Goal: Navigation & Orientation: Find specific page/section

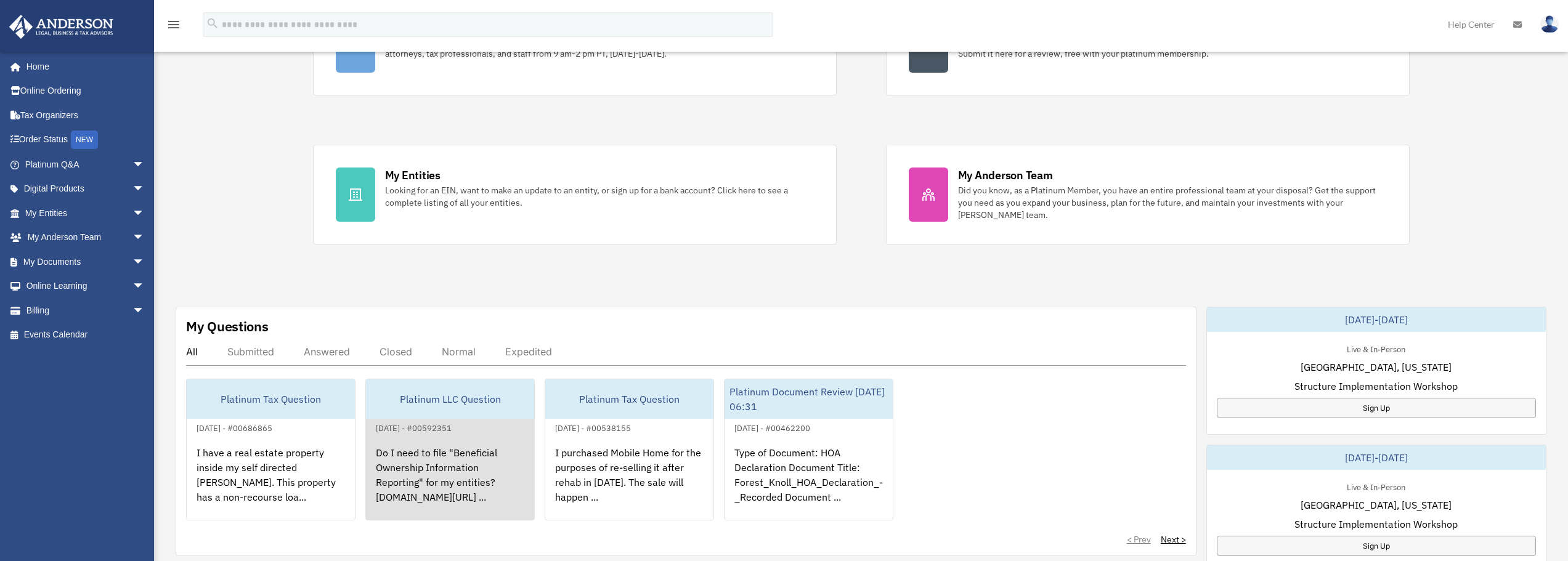
scroll to position [246, 0]
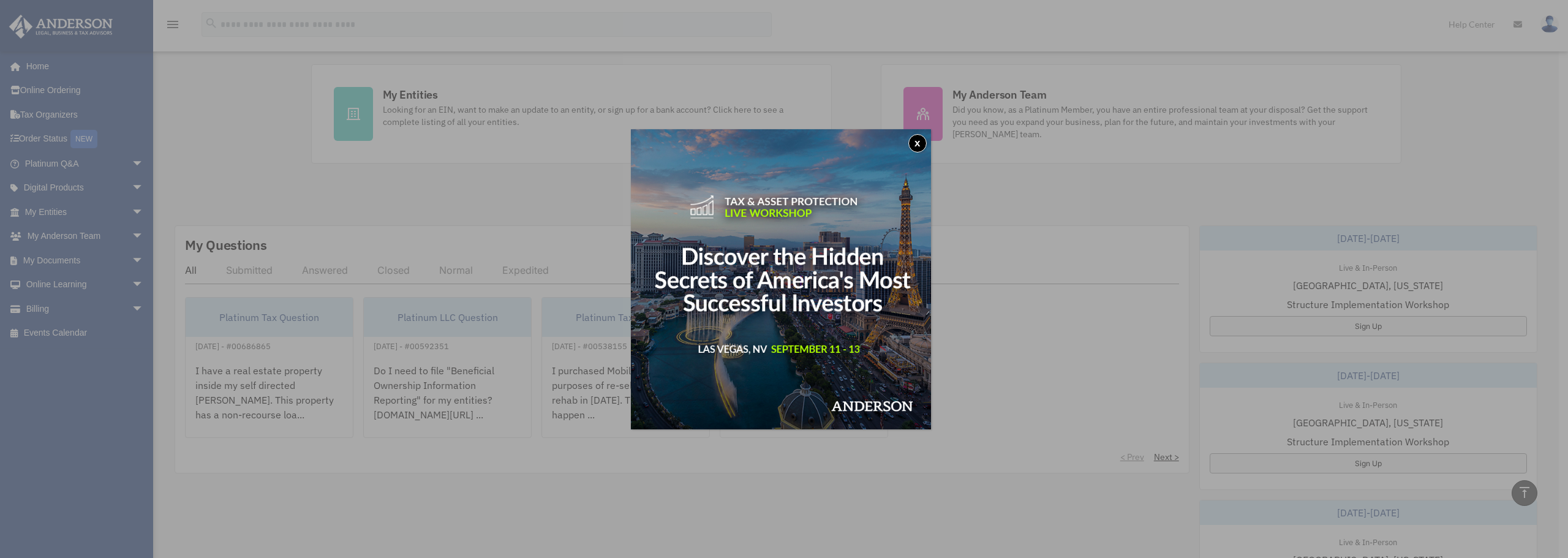
click at [918, 145] on button "x" at bounding box center [918, 143] width 18 height 18
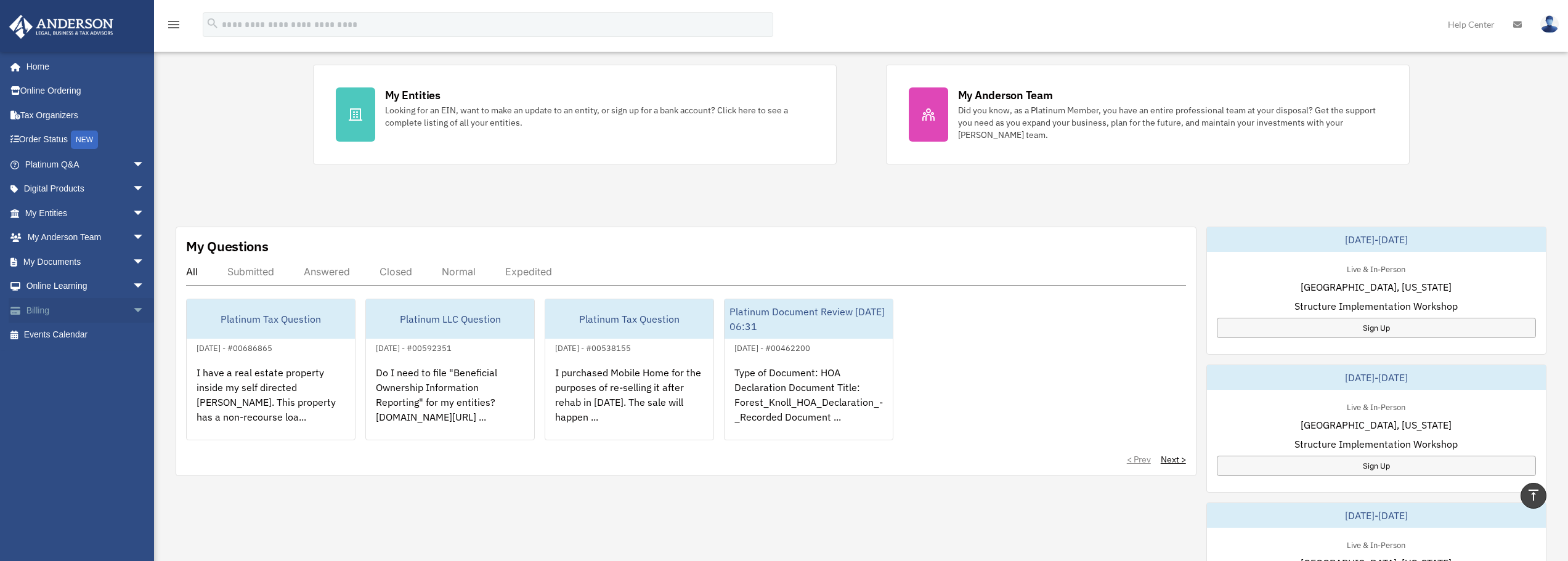
click at [47, 306] on link "Billing arrow_drop_down" at bounding box center [85, 310] width 154 height 24
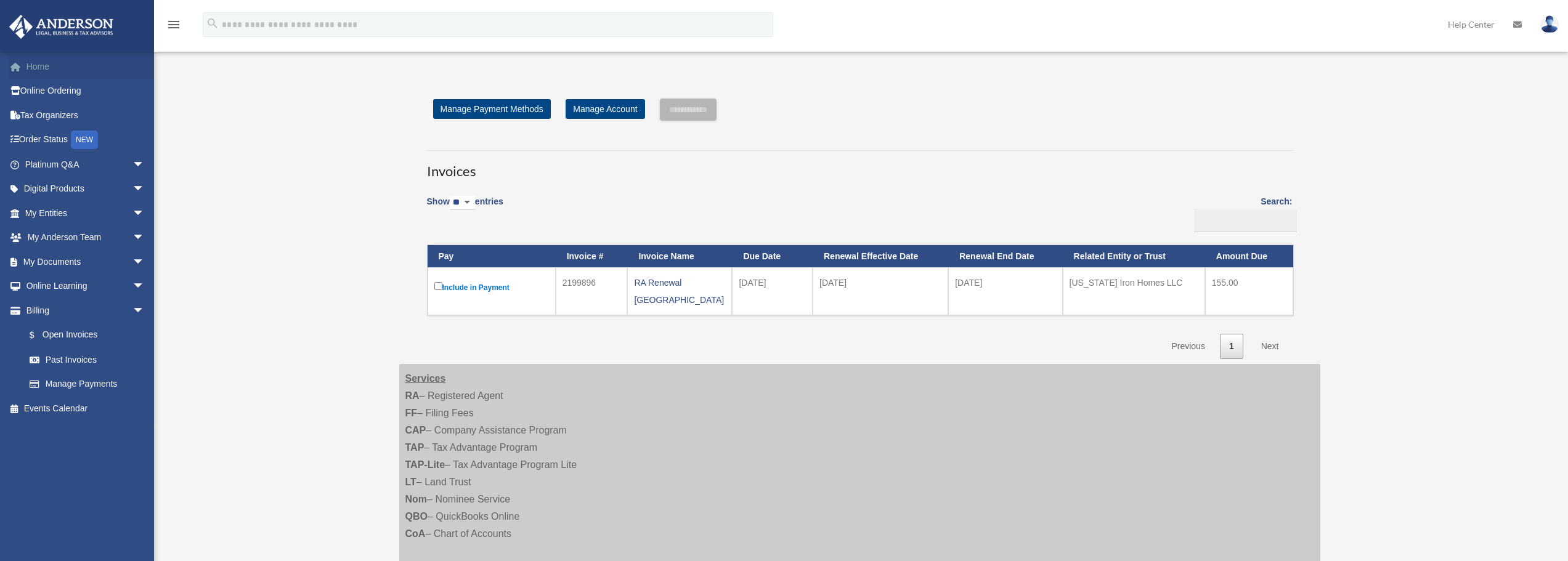
click at [56, 67] on link "Home" at bounding box center [85, 66] width 154 height 24
